Goal: Information Seeking & Learning: Find specific fact

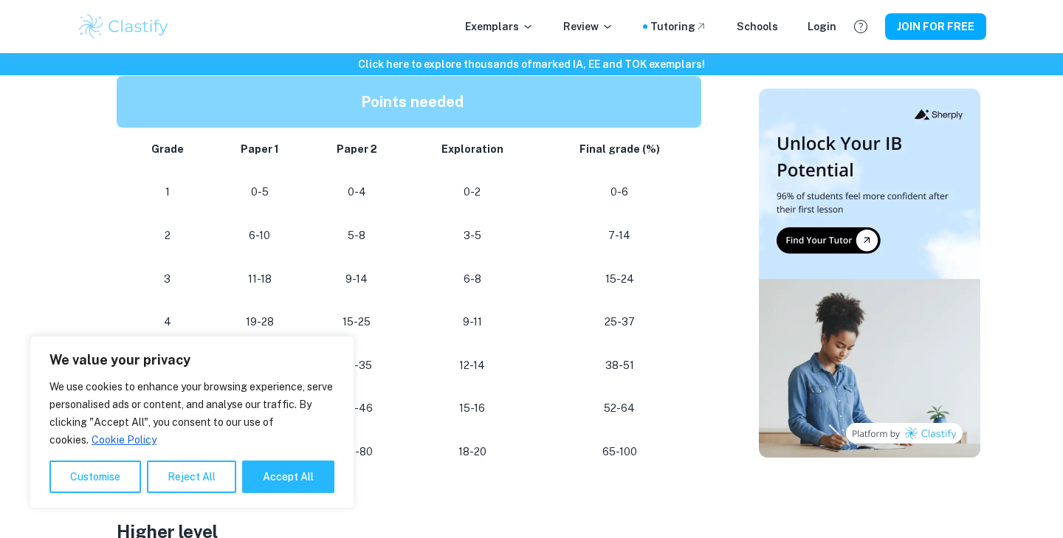
scroll to position [832, 0]
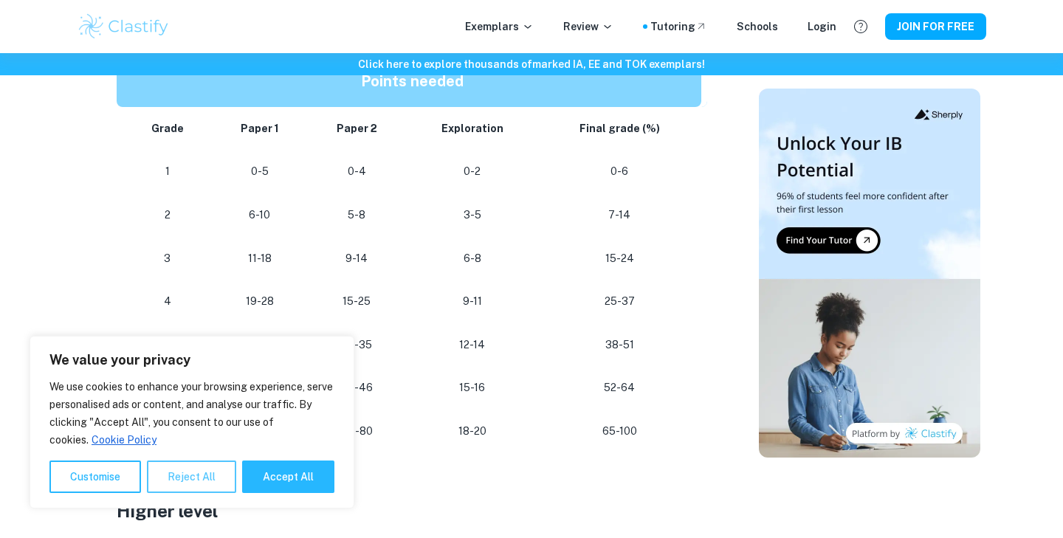
click at [179, 478] on button "Reject All" at bounding box center [191, 476] width 89 height 32
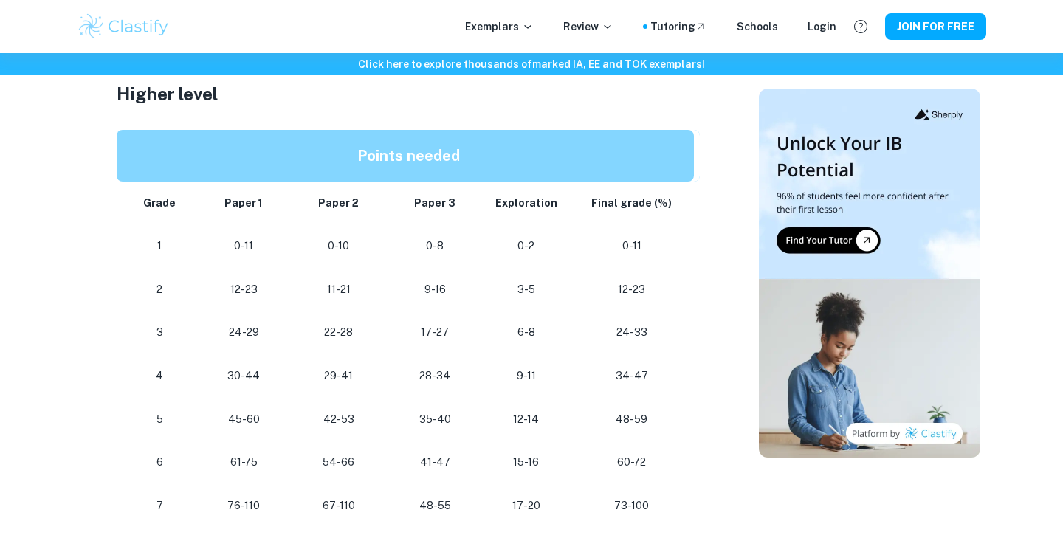
scroll to position [1271, 0]
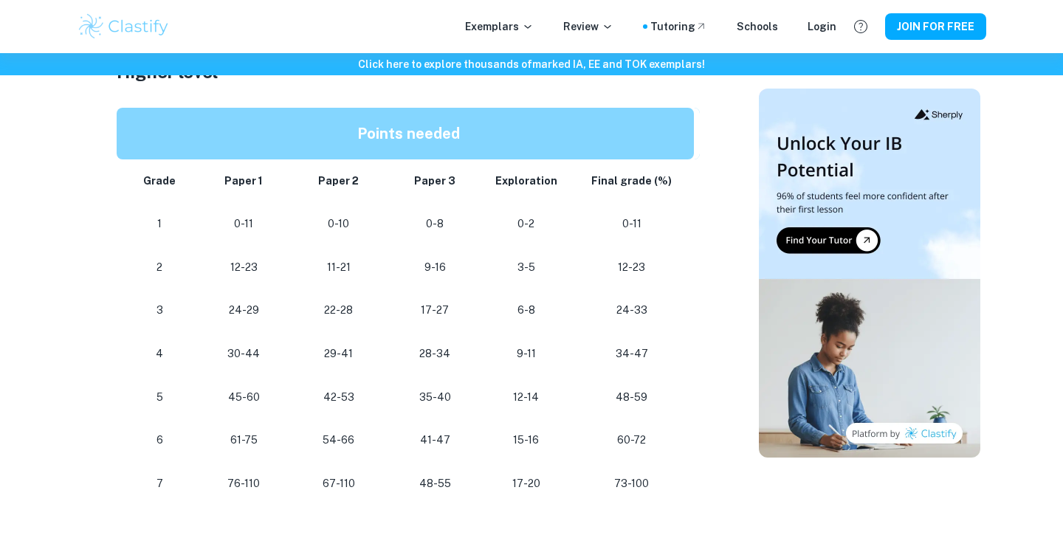
click at [425, 480] on p "48-55" at bounding box center [434, 484] width 73 height 20
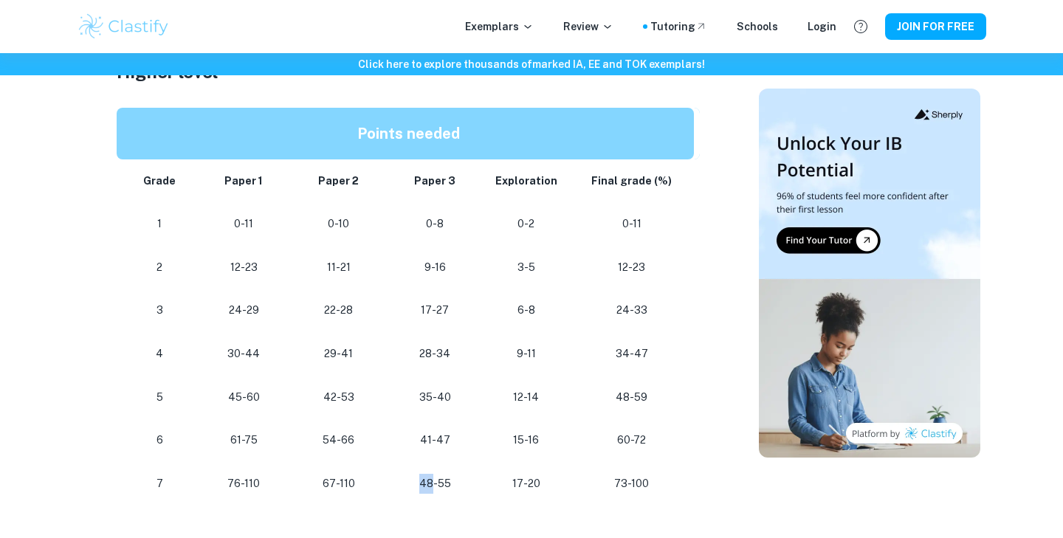
click at [425, 480] on p "48-55" at bounding box center [434, 484] width 73 height 20
